Goal: Task Accomplishment & Management: Complete application form

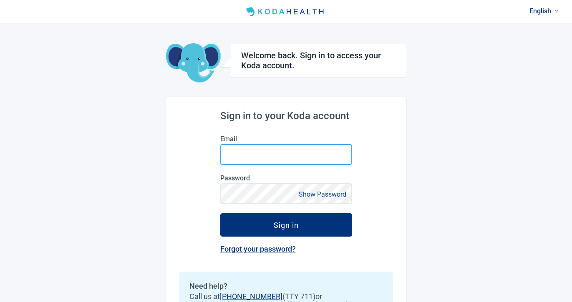
click at [243, 156] on input "Email" at bounding box center [286, 154] width 132 height 21
paste input "**********"
type input "**********"
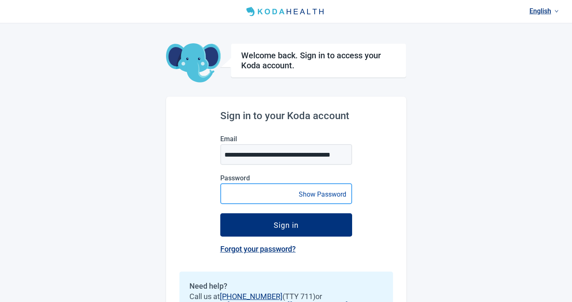
scroll to position [0, 0]
click at [220, 214] on button "Sign in" at bounding box center [286, 225] width 132 height 23
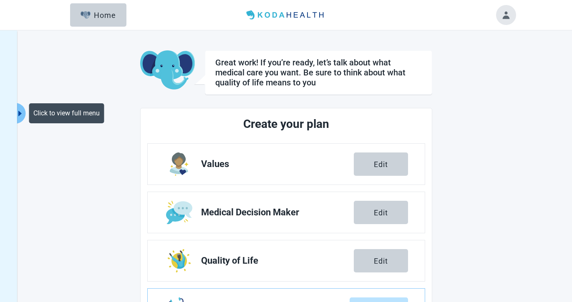
click at [18, 113] on icon "caret-right" at bounding box center [20, 114] width 8 height 8
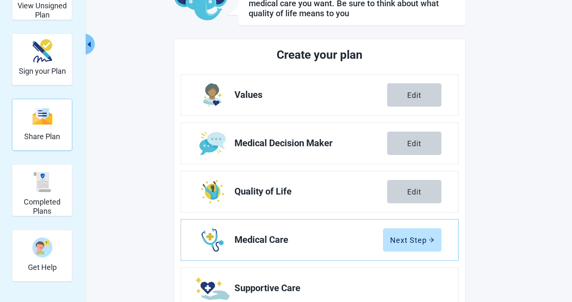
click at [55, 187] on div "Completed Plans" at bounding box center [42, 181] width 53 height 31
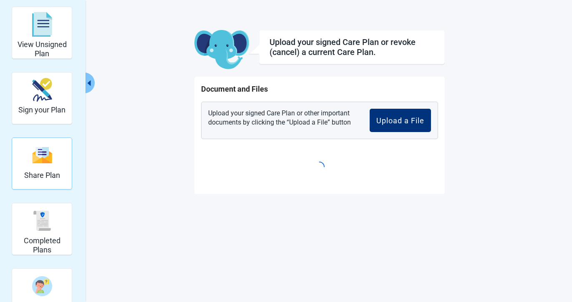
scroll to position [29, 0]
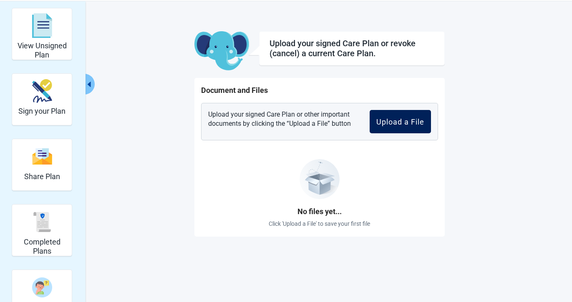
click at [388, 129] on button "Upload a File" at bounding box center [399, 121] width 61 height 23
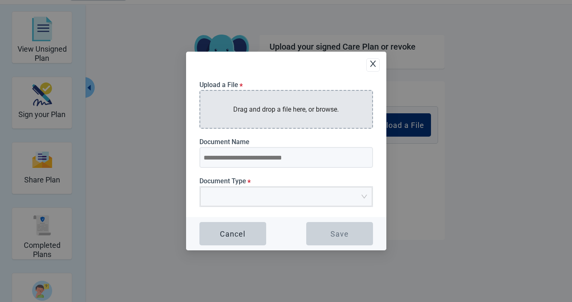
click at [293, 109] on p "Drag and drop a file here, or browse." at bounding box center [286, 109] width 106 height 10
type input "**********"
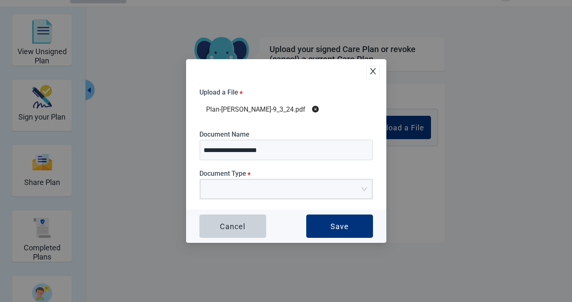
scroll to position [30, 0]
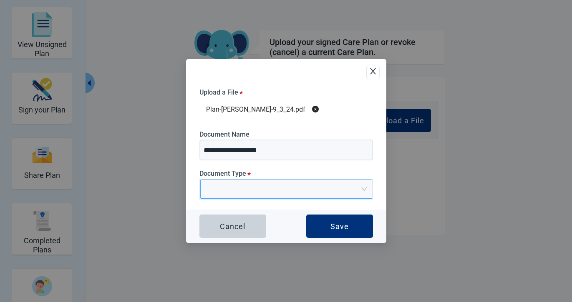
click at [364, 186] on div "Upload Plan Attachment" at bounding box center [286, 189] width 172 height 19
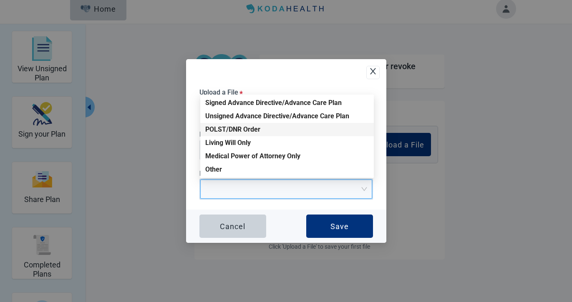
scroll to position [0, 0]
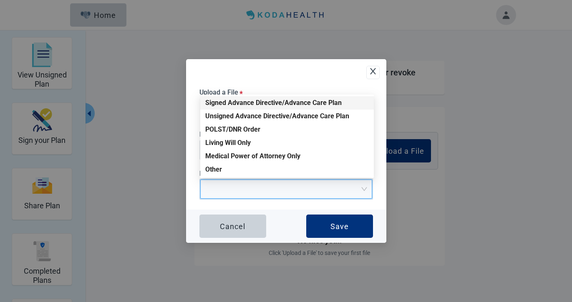
click at [266, 104] on div "Signed Advance Directive/Advance Care Plan" at bounding box center [286, 102] width 163 height 9
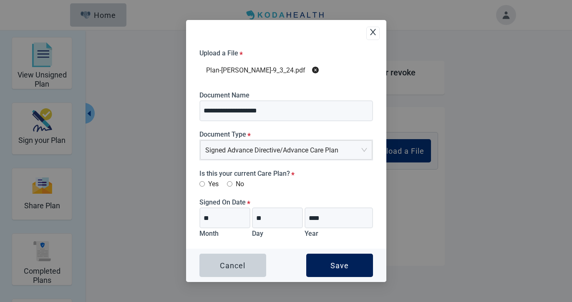
click at [337, 264] on div "Save" at bounding box center [339, 265] width 18 height 8
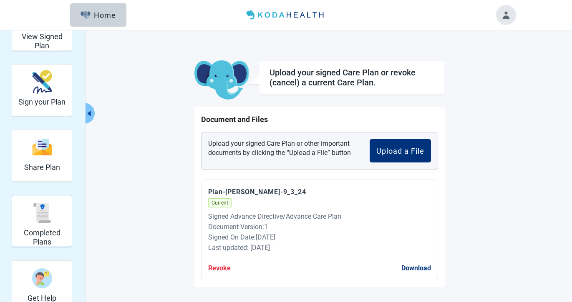
drag, startPoint x: 47, startPoint y: 214, endPoint x: 55, endPoint y: 210, distance: 9.5
click at [47, 214] on img "Completed Plans" at bounding box center [42, 213] width 20 height 20
click at [50, 209] on img "Completed Plans" at bounding box center [42, 213] width 20 height 20
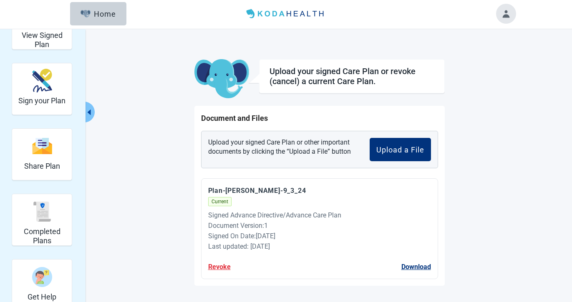
scroll to position [30, 0]
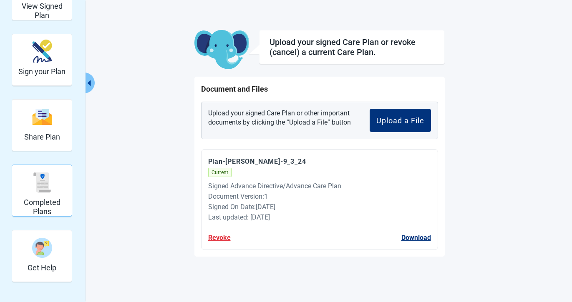
click at [37, 183] on img "Completed Plans" at bounding box center [42, 183] width 20 height 20
click at [429, 121] on button "Upload a File" at bounding box center [399, 120] width 61 height 23
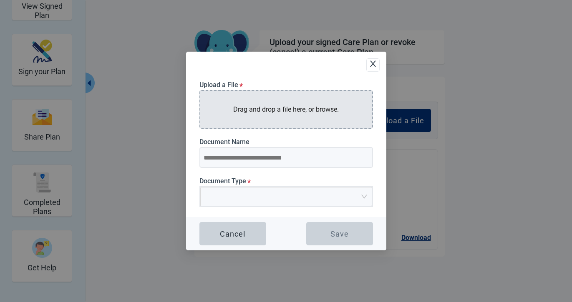
click at [263, 112] on p "Drag and drop a file here, or browse." at bounding box center [286, 109] width 106 height 10
type input "**********"
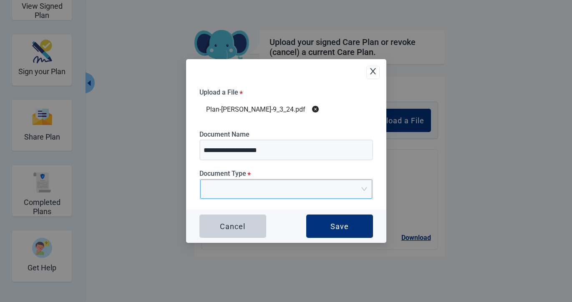
click at [320, 192] on input "Document Type *" at bounding box center [283, 186] width 156 height 13
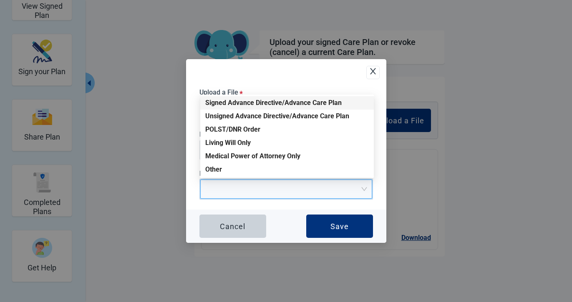
click at [280, 104] on div "Signed Advance Directive/Advance Care Plan" at bounding box center [286, 102] width 163 height 9
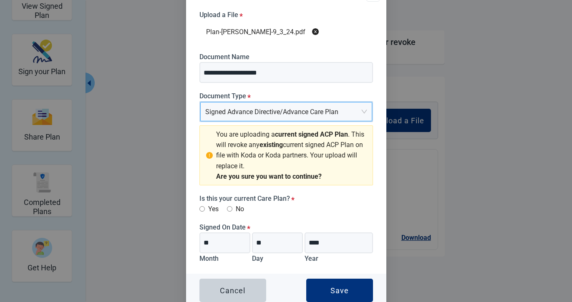
scroll to position [18, 0]
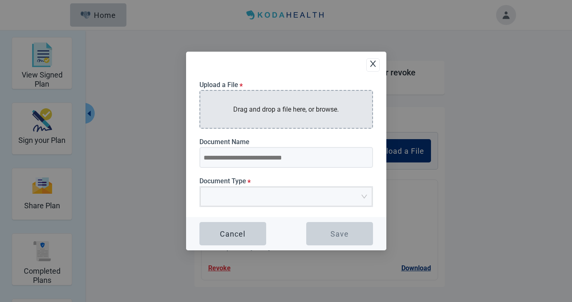
click at [278, 114] on p "Drag and drop a file here, or browse." at bounding box center [286, 109] width 106 height 10
type input "**********"
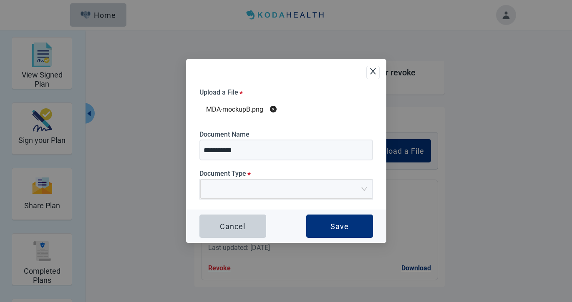
scroll to position [30, 0]
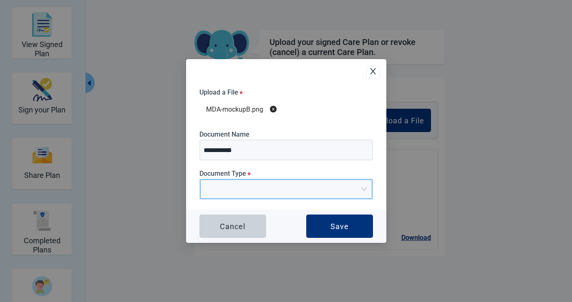
drag, startPoint x: 314, startPoint y: 190, endPoint x: 291, endPoint y: 184, distance: 24.6
click at [314, 190] on input "Document Type *" at bounding box center [283, 186] width 156 height 13
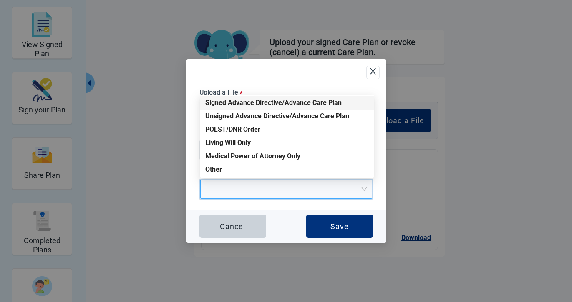
click at [232, 100] on div "Signed Advance Directive/Advance Care Plan" at bounding box center [286, 102] width 163 height 9
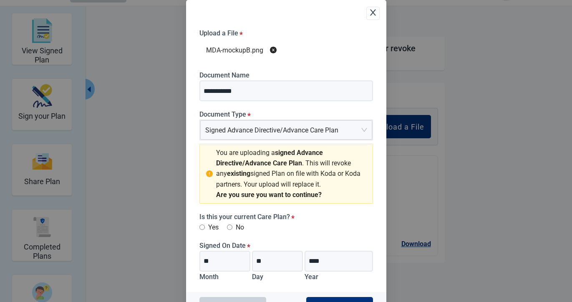
scroll to position [23, 0]
click at [371, 13] on icon "close" at bounding box center [373, 12] width 8 height 8
